Goal: Task Accomplishment & Management: Use online tool/utility

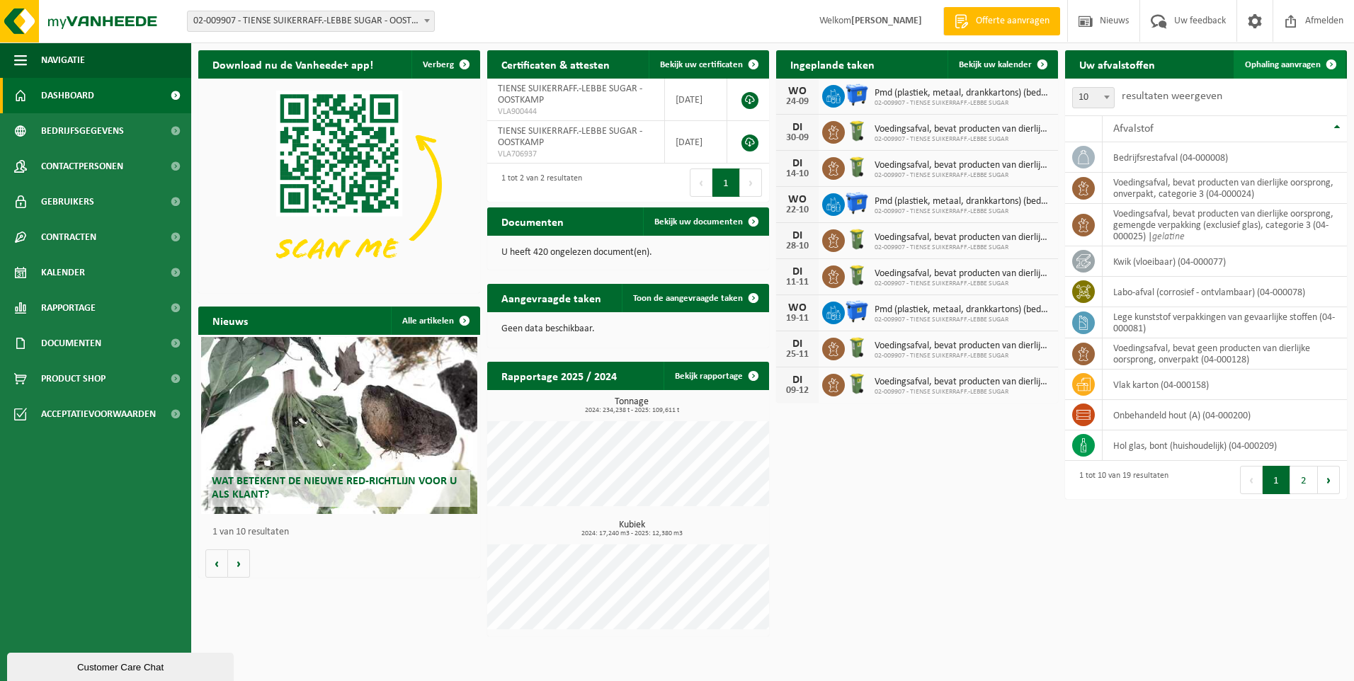
click at [1293, 69] on span "Ophaling aanvragen" at bounding box center [1283, 64] width 76 height 9
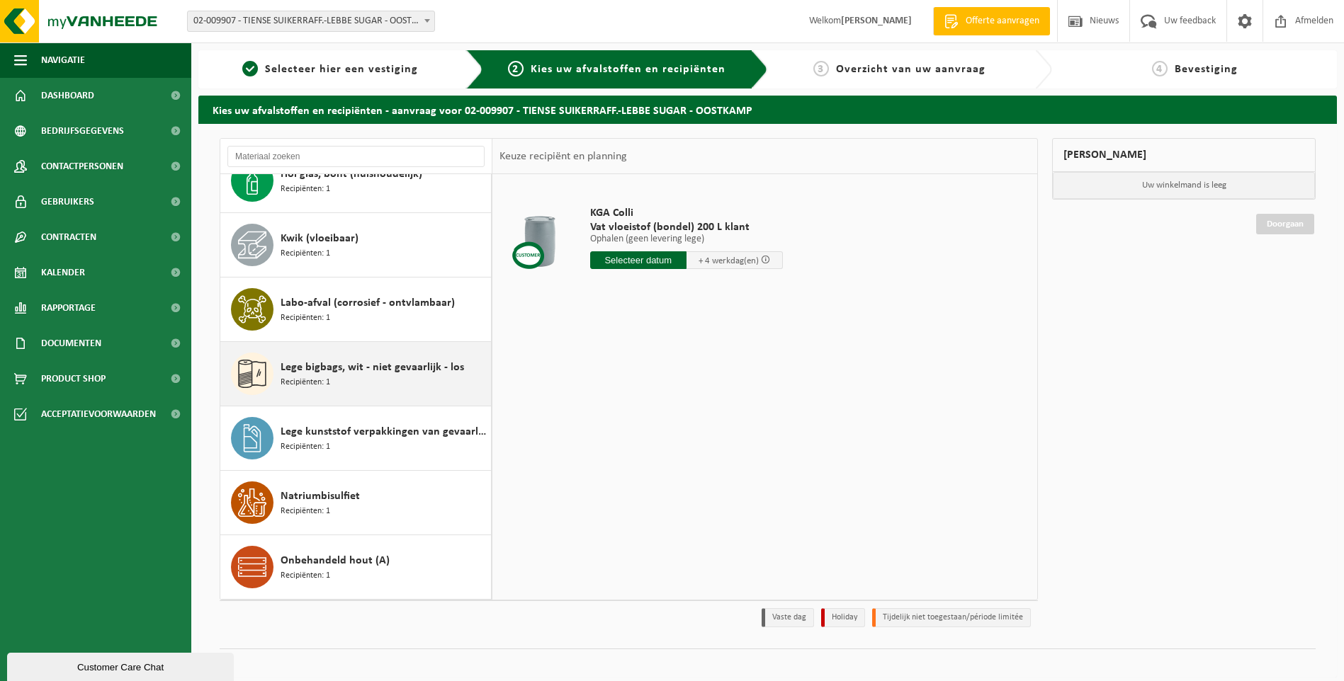
click at [372, 373] on span "Lege bigbags, wit - niet gevaarlijk - los" at bounding box center [371, 367] width 183 height 17
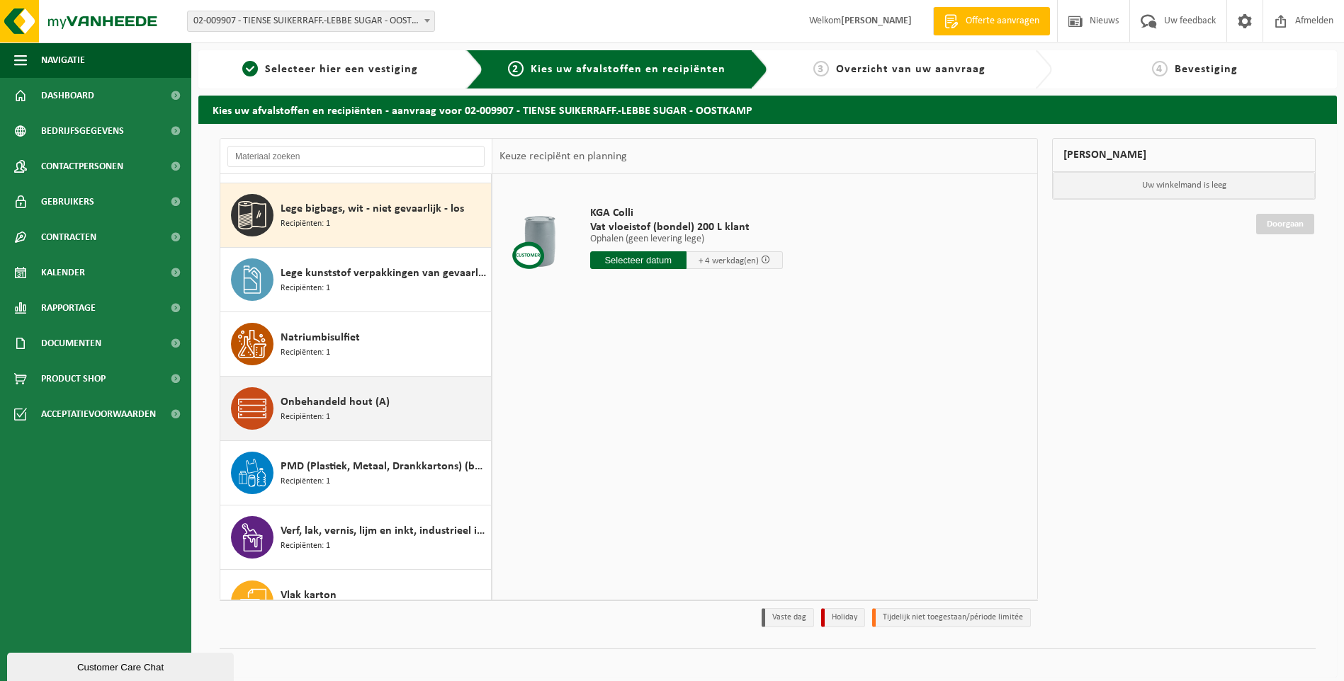
scroll to position [451, 0]
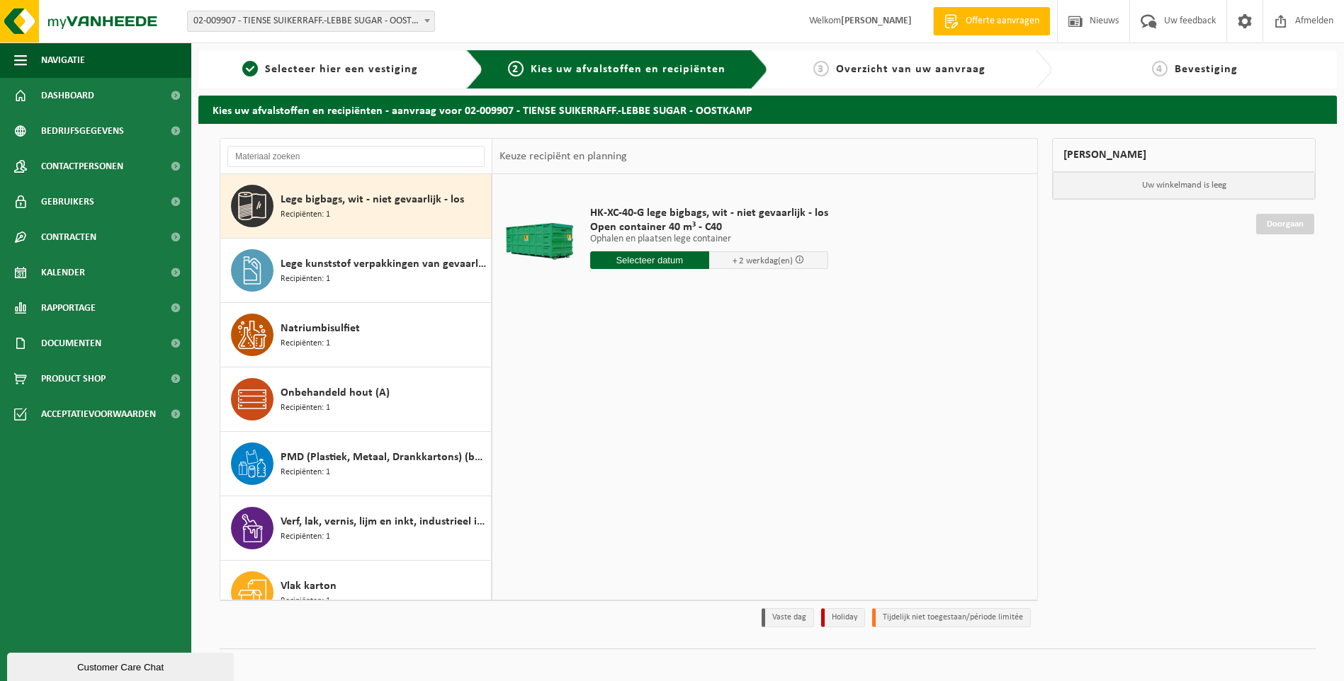
click at [651, 263] on input "text" at bounding box center [649, 260] width 119 height 18
click at [653, 409] on div "24" at bounding box center [652, 408] width 25 height 23
type input "Van 2025-09-24"
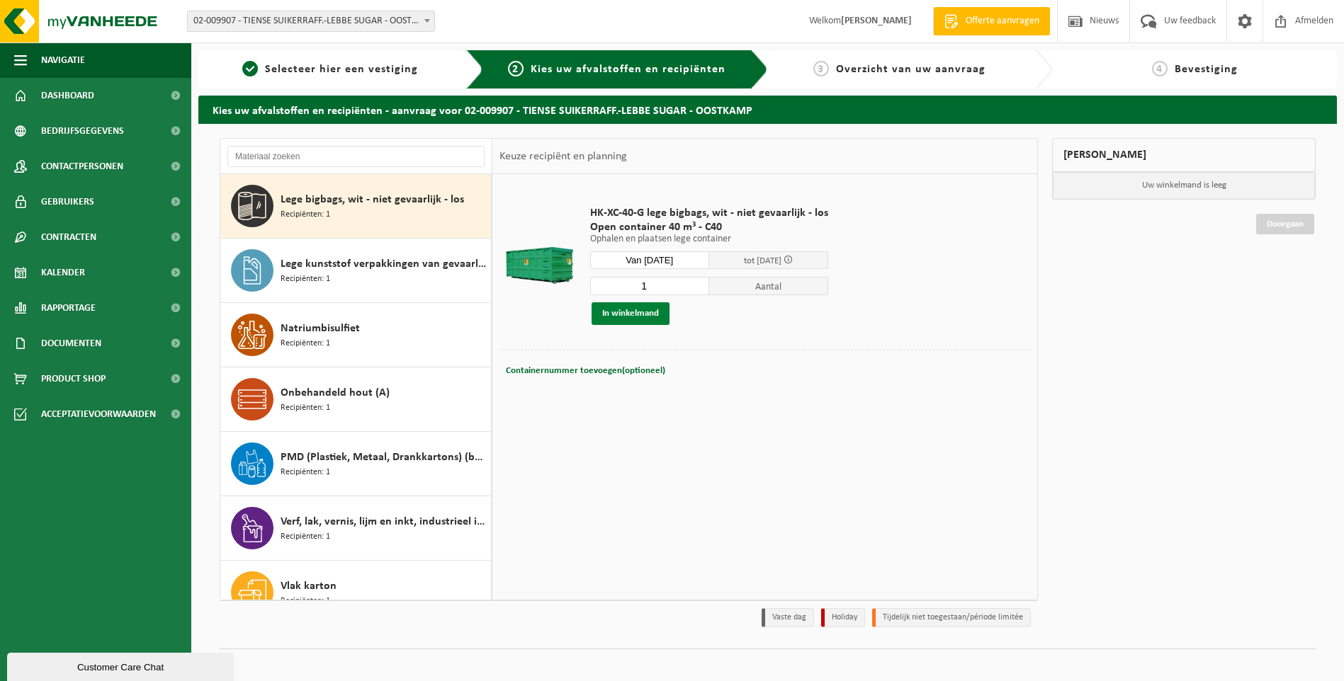
click at [647, 317] on button "In winkelmand" at bounding box center [630, 313] width 78 height 23
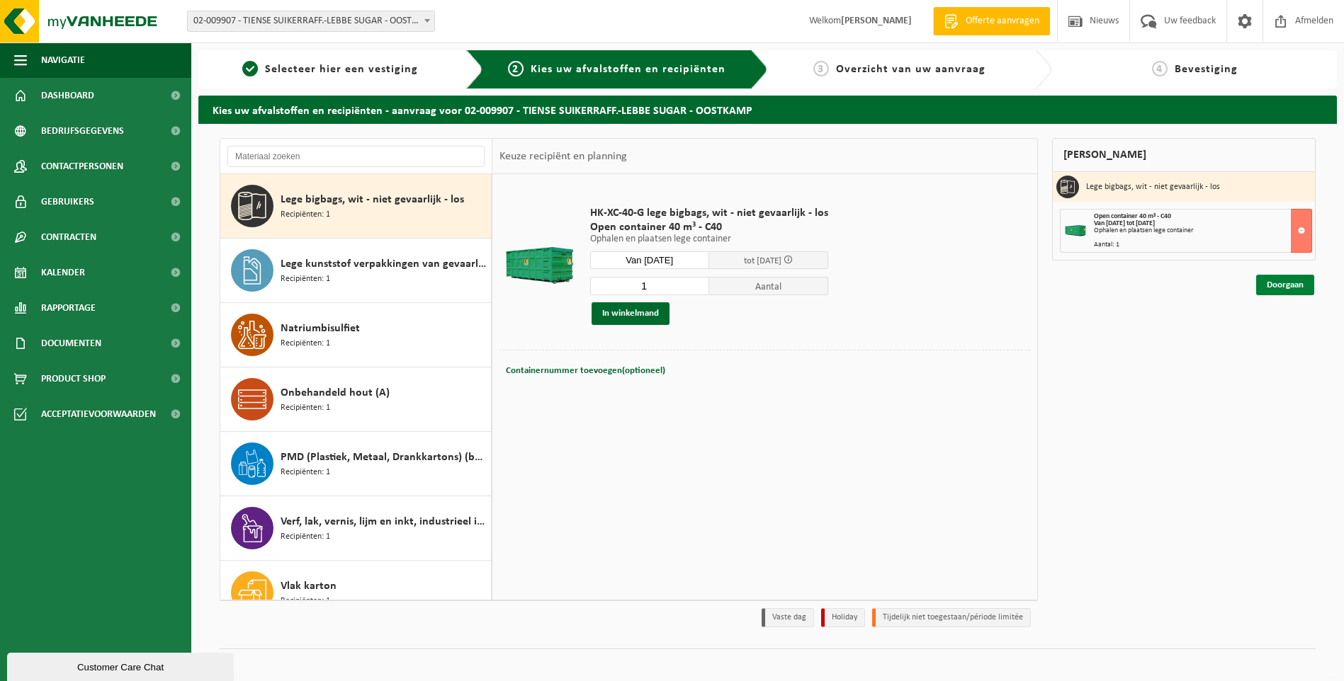
click at [1295, 290] on link "Doorgaan" at bounding box center [1285, 285] width 58 height 21
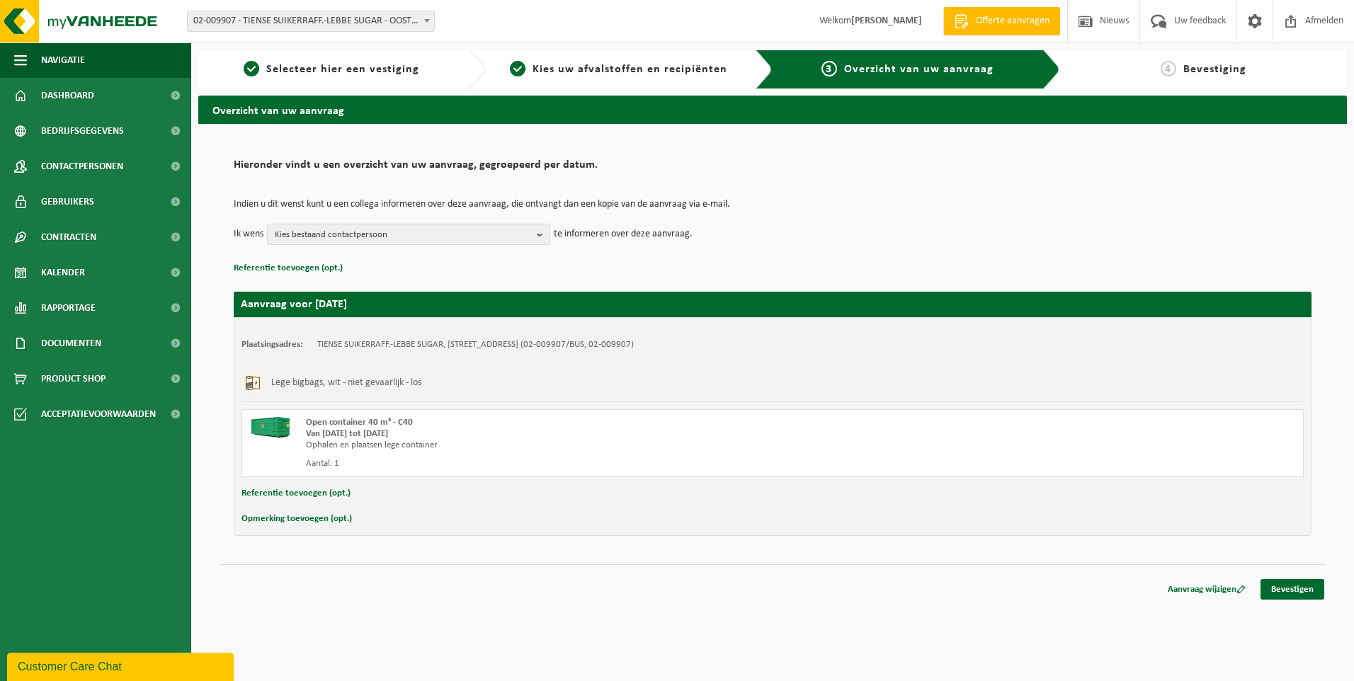
click at [492, 240] on span "Kies bestaand contactpersoon" at bounding box center [403, 235] width 256 height 21
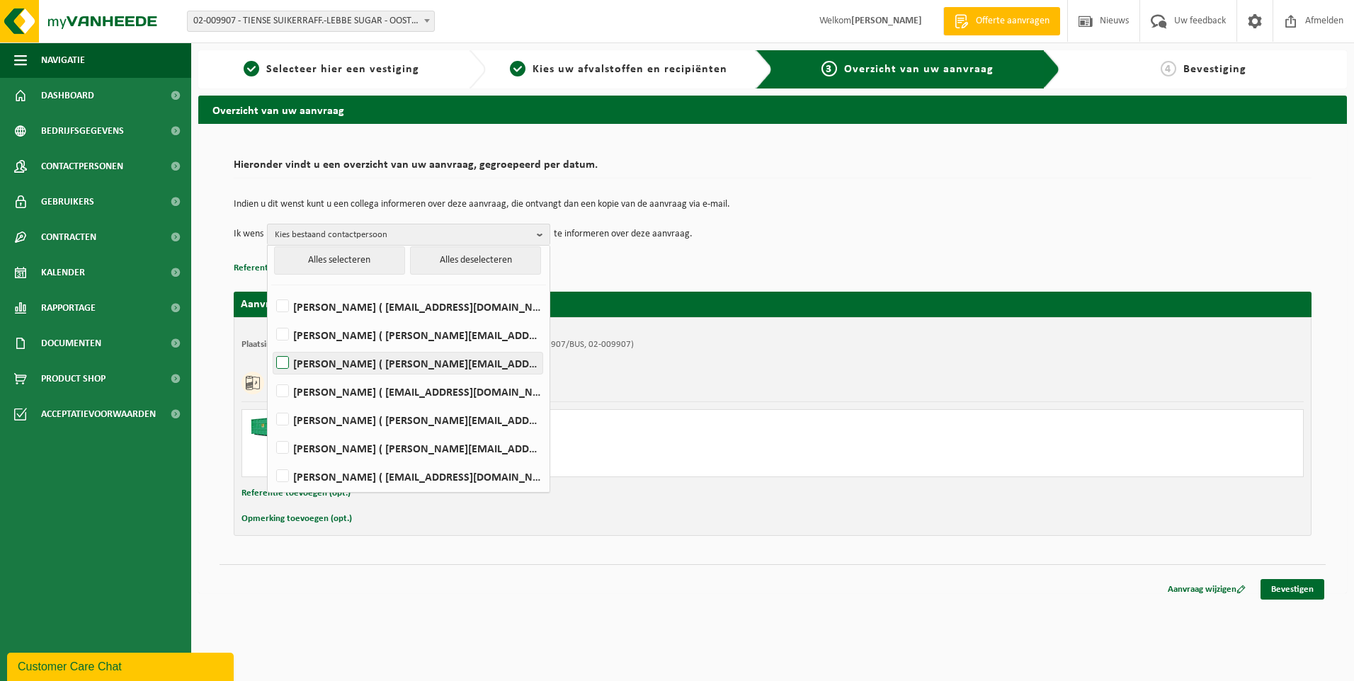
scroll to position [8, 0]
click at [460, 366] on label "MICHAEL DECEUNINCK ( michael.deceuninck@raftir.be )" at bounding box center [407, 361] width 269 height 21
click at [271, 344] on input "MICHAEL DECEUNINCK ( michael.deceuninck@raftir.be )" at bounding box center [271, 344] width 1 height 1
checkbox input "true"
click at [693, 251] on div "Indien u dit wenst kunt u een collega informeren over deze aanvraag, die ontvan…" at bounding box center [773, 223] width 1078 height 74
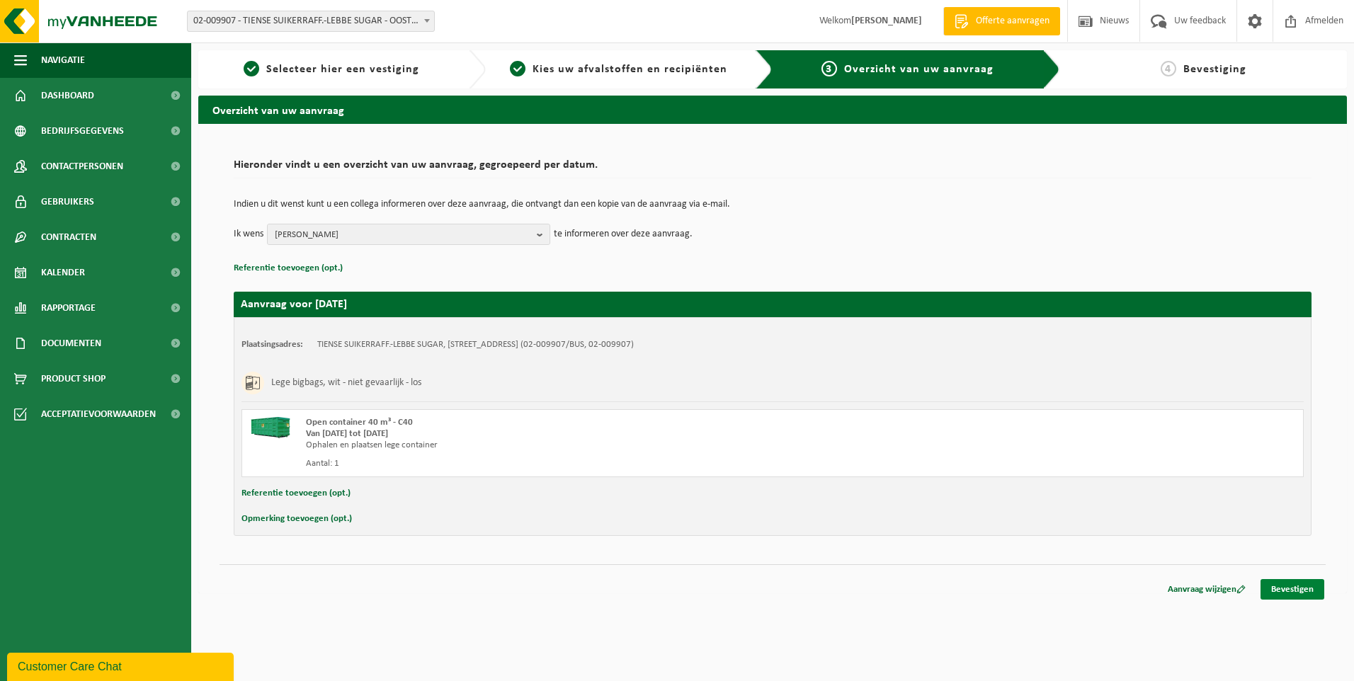
click at [1289, 585] on link "Bevestigen" at bounding box center [1293, 589] width 64 height 21
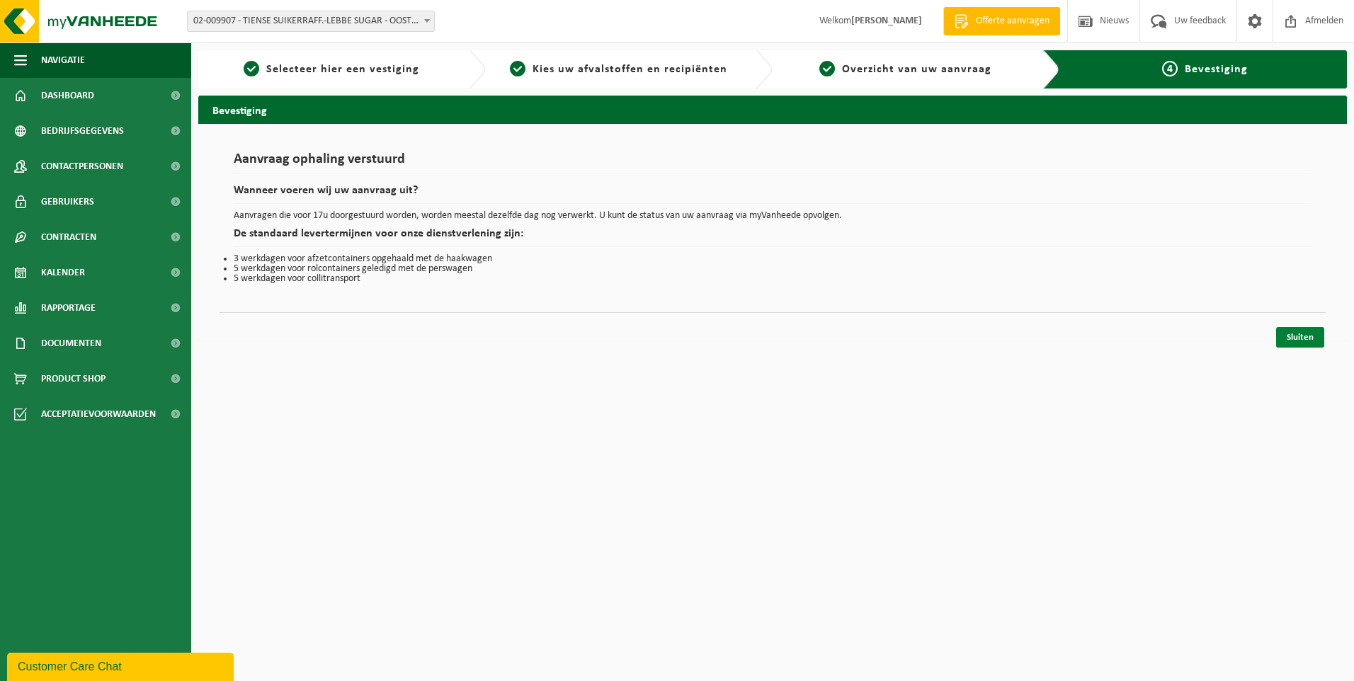
click at [1307, 336] on link "Sluiten" at bounding box center [1300, 337] width 48 height 21
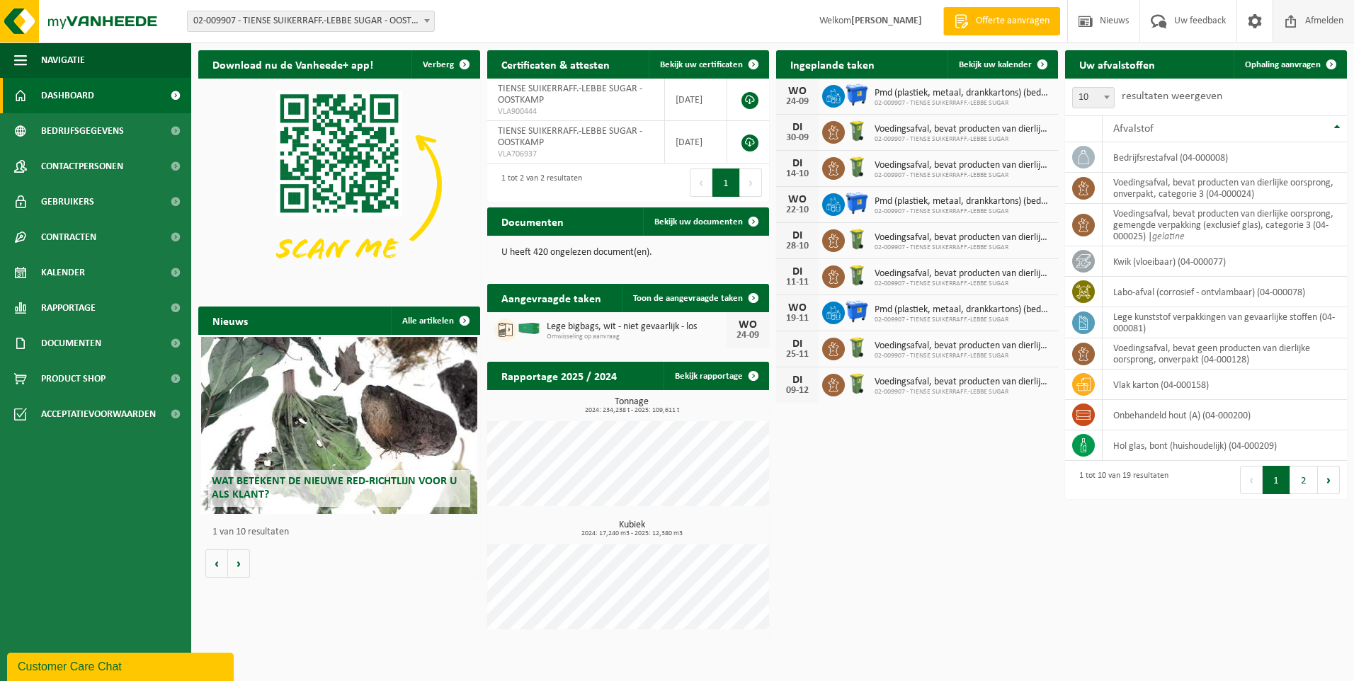
click at [1315, 20] on span "Afmelden" at bounding box center [1324, 21] width 45 height 42
